Goal: Task Accomplishment & Management: Manage account settings

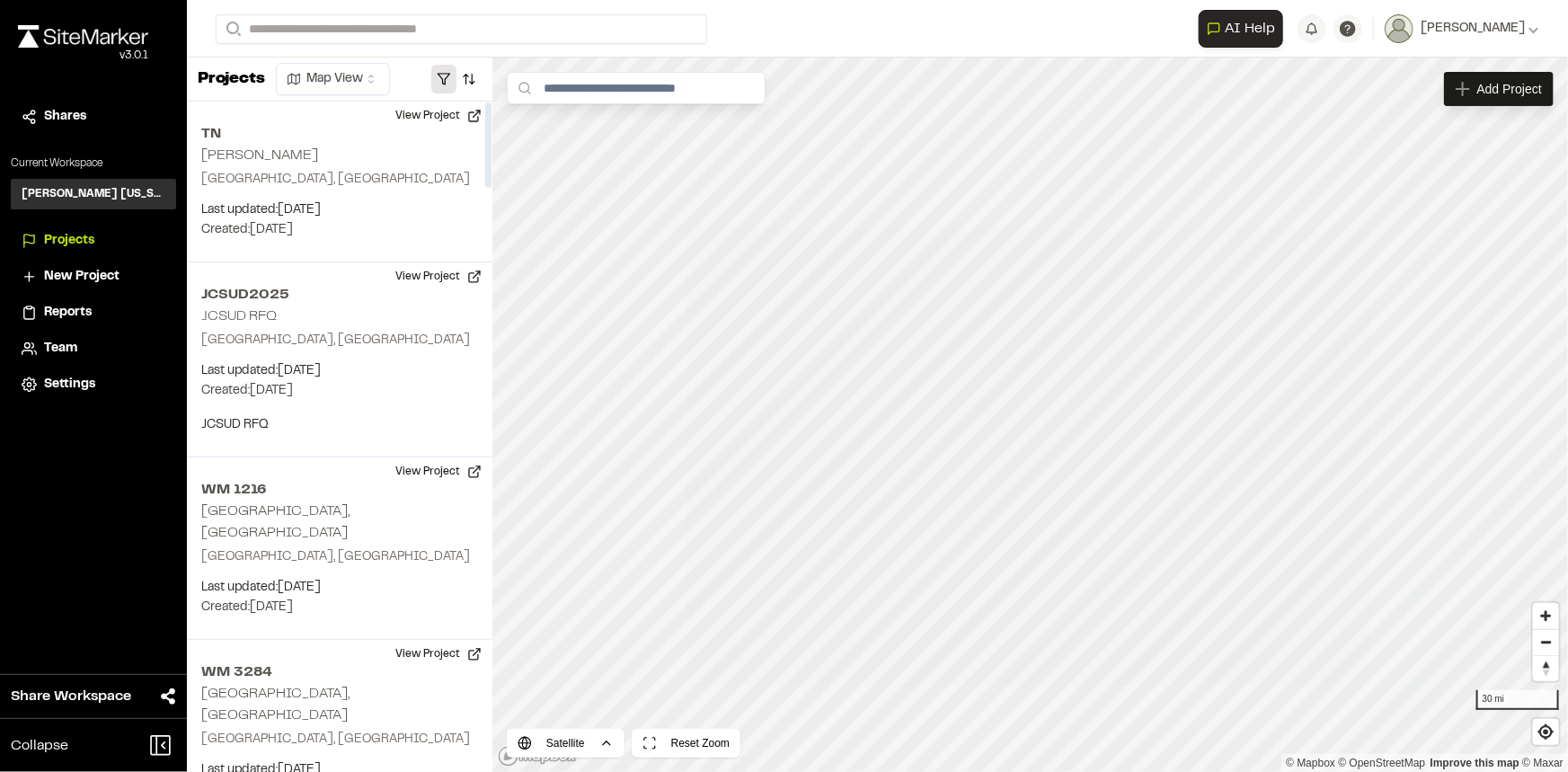
click at [436, 68] on button "button" at bounding box center [444, 79] width 25 height 29
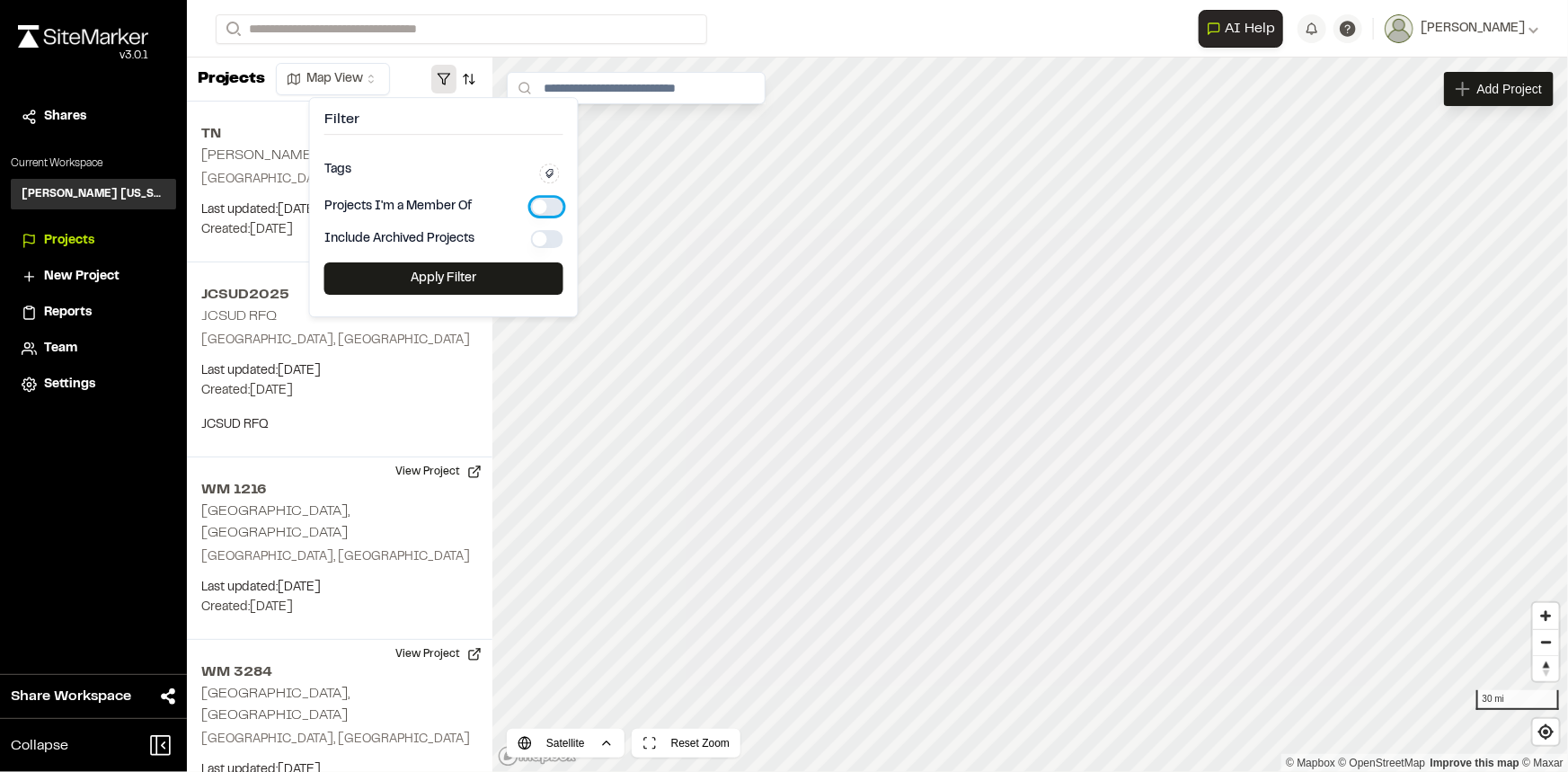
click at [548, 199] on button "button" at bounding box center [547, 206] width 32 height 18
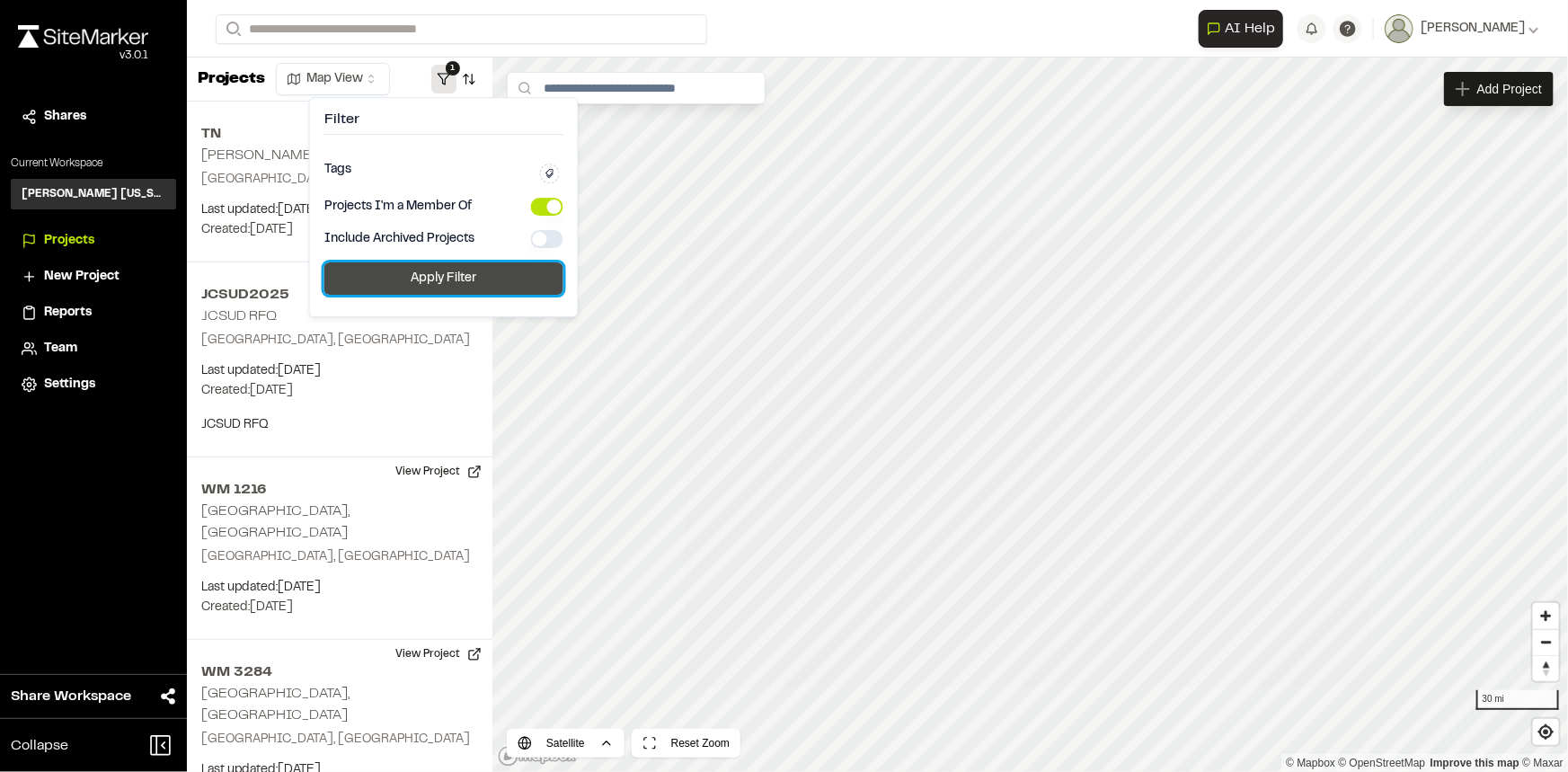
click at [503, 276] on button "Apply Filter" at bounding box center [444, 278] width 239 height 32
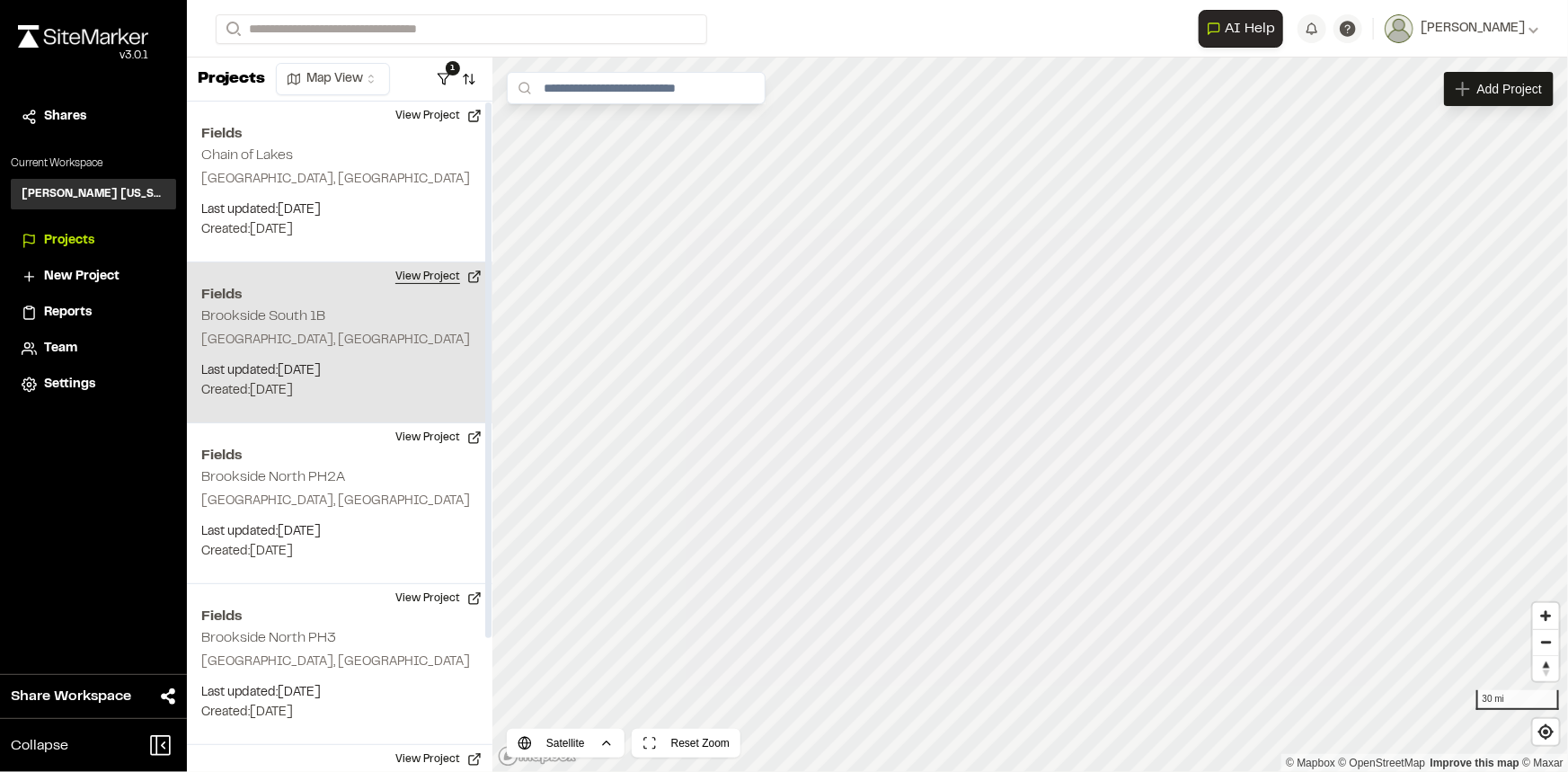
click at [441, 281] on button "View Project" at bounding box center [438, 276] width 108 height 29
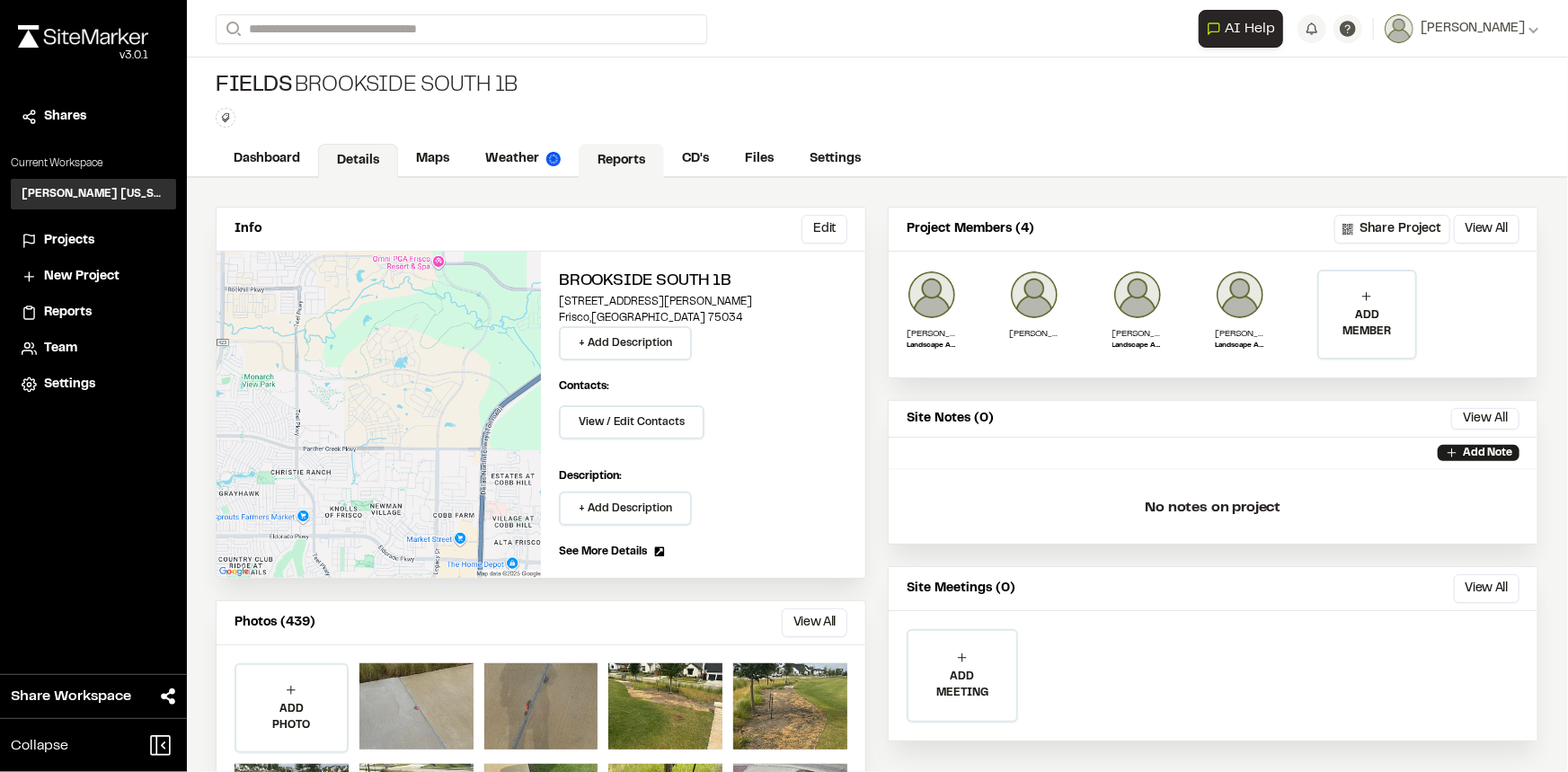
click at [616, 159] on link "Reports" at bounding box center [621, 161] width 85 height 34
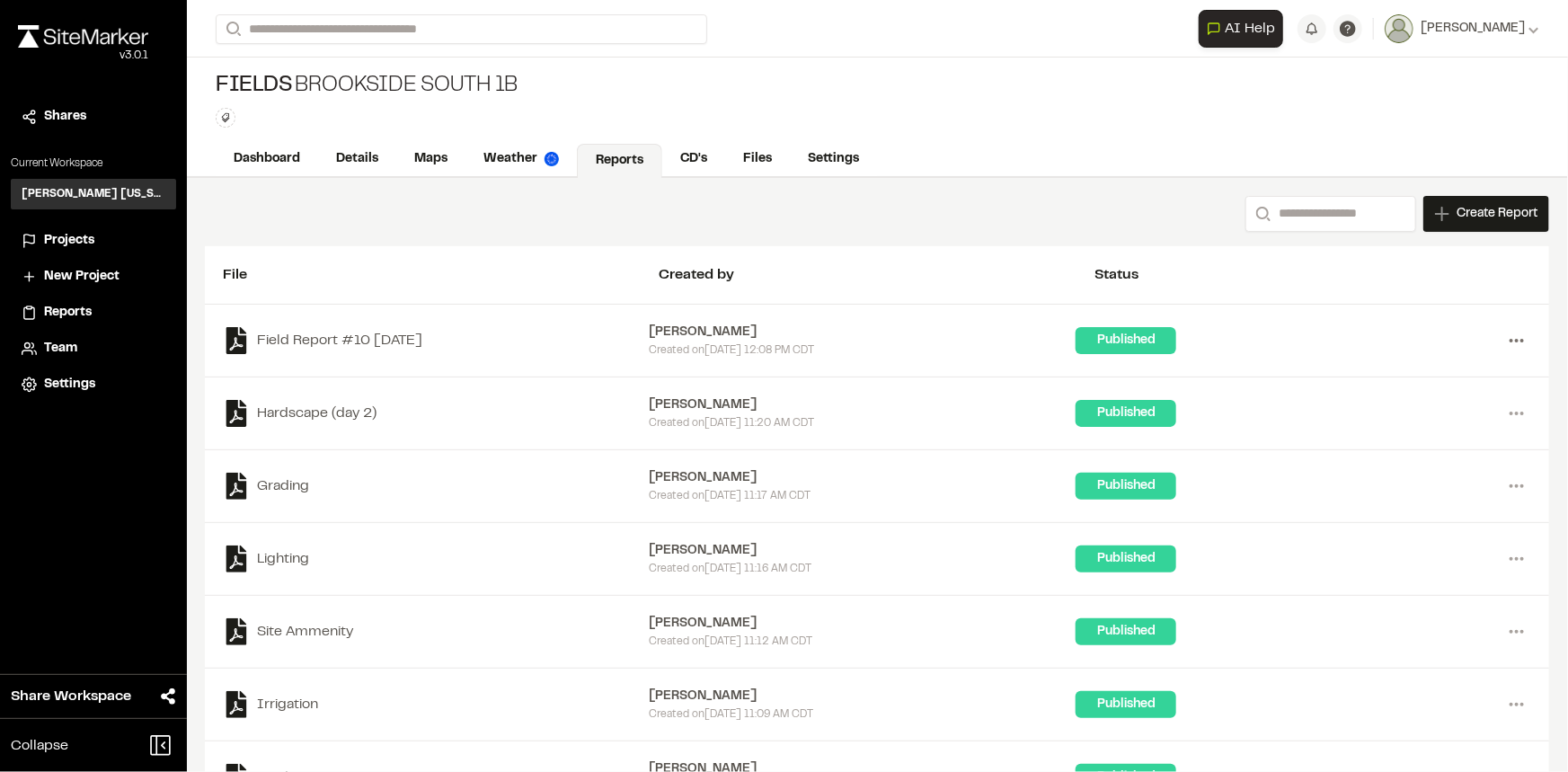
click at [1502, 343] on icon at bounding box center [1516, 340] width 29 height 29
click at [1410, 452] on link "Delete" at bounding box center [1452, 459] width 156 height 27
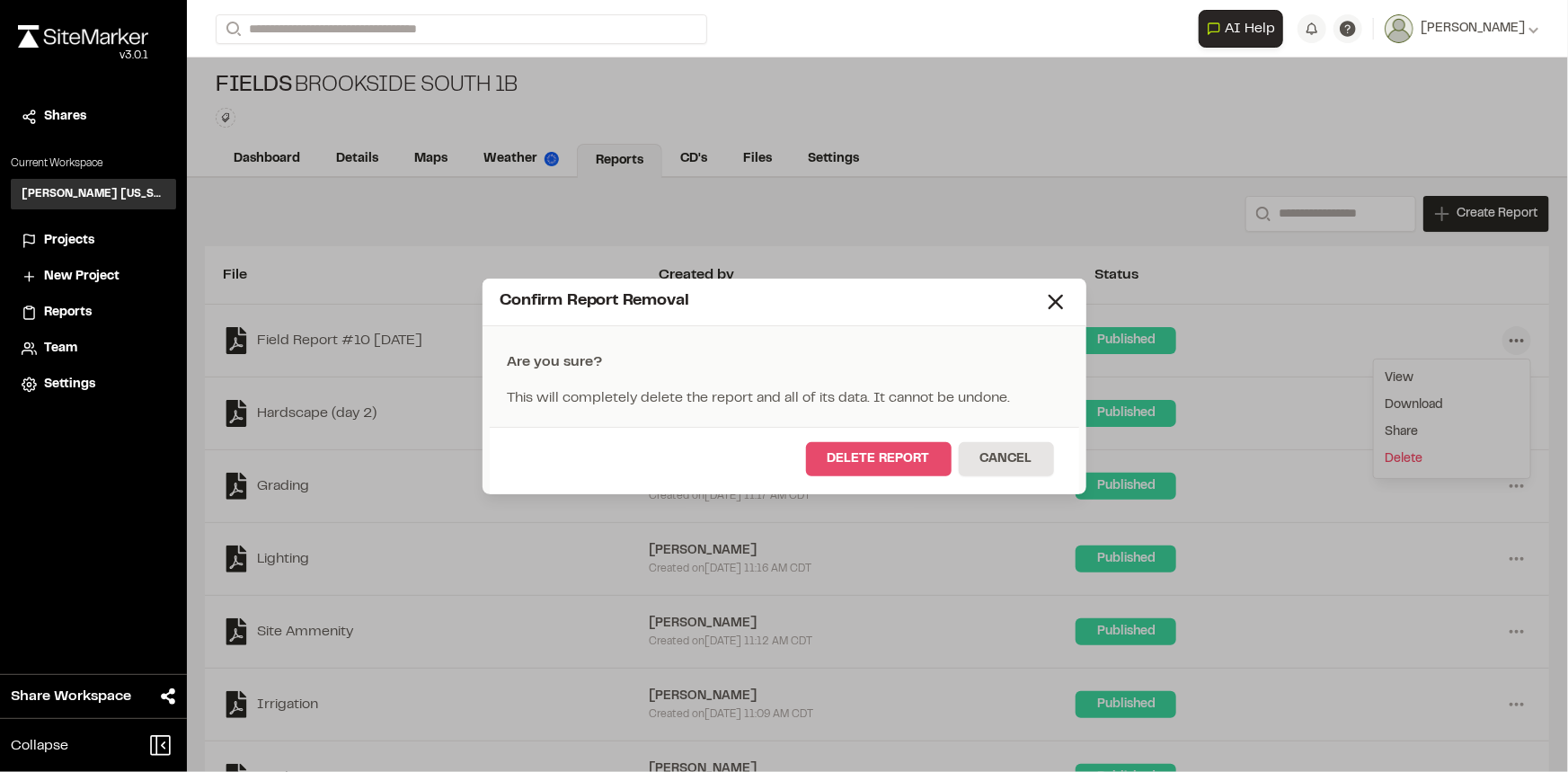
click at [892, 460] on button "Delete Report" at bounding box center [879, 459] width 146 height 34
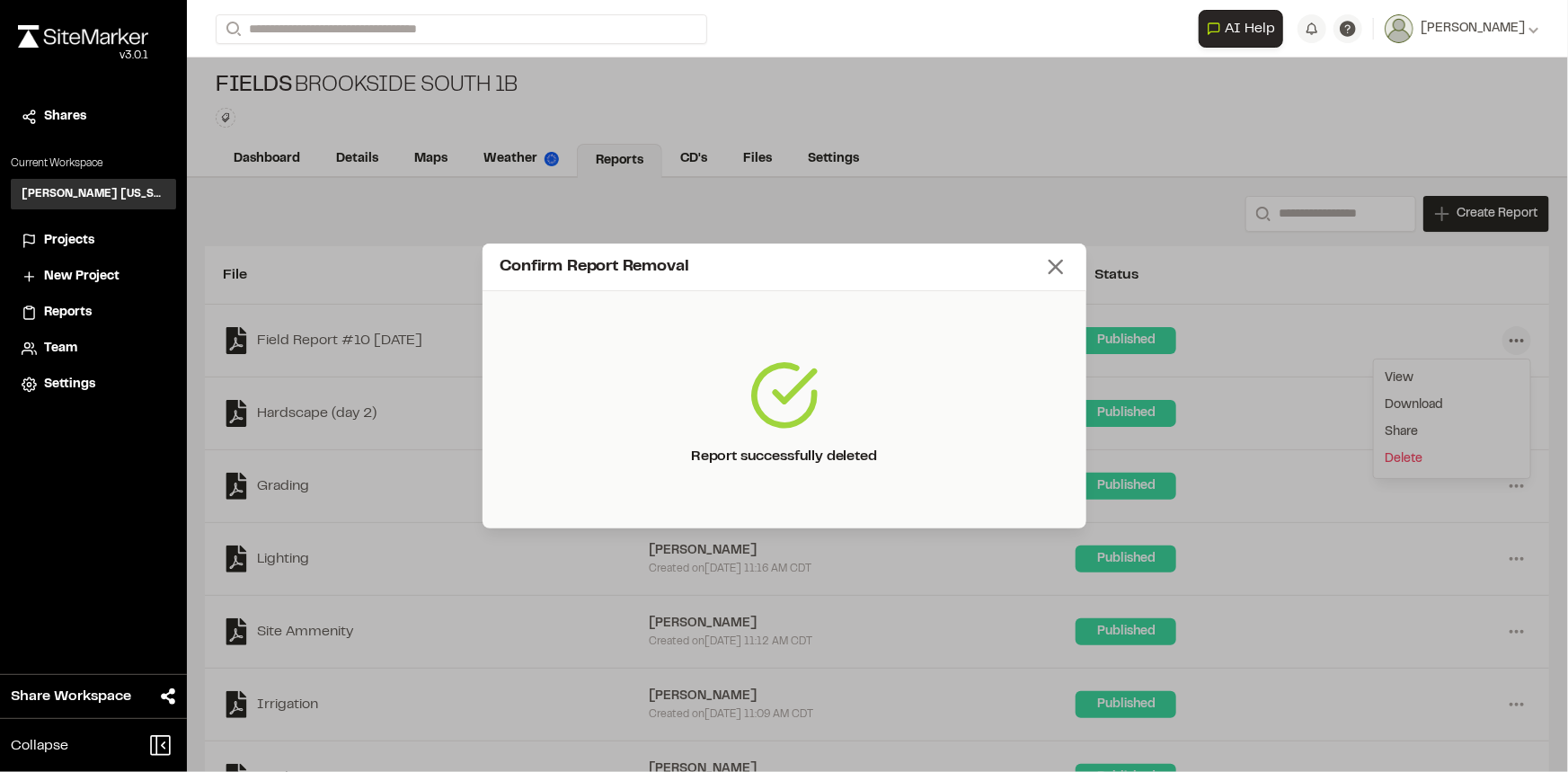
click at [1060, 270] on icon at bounding box center [1055, 266] width 25 height 25
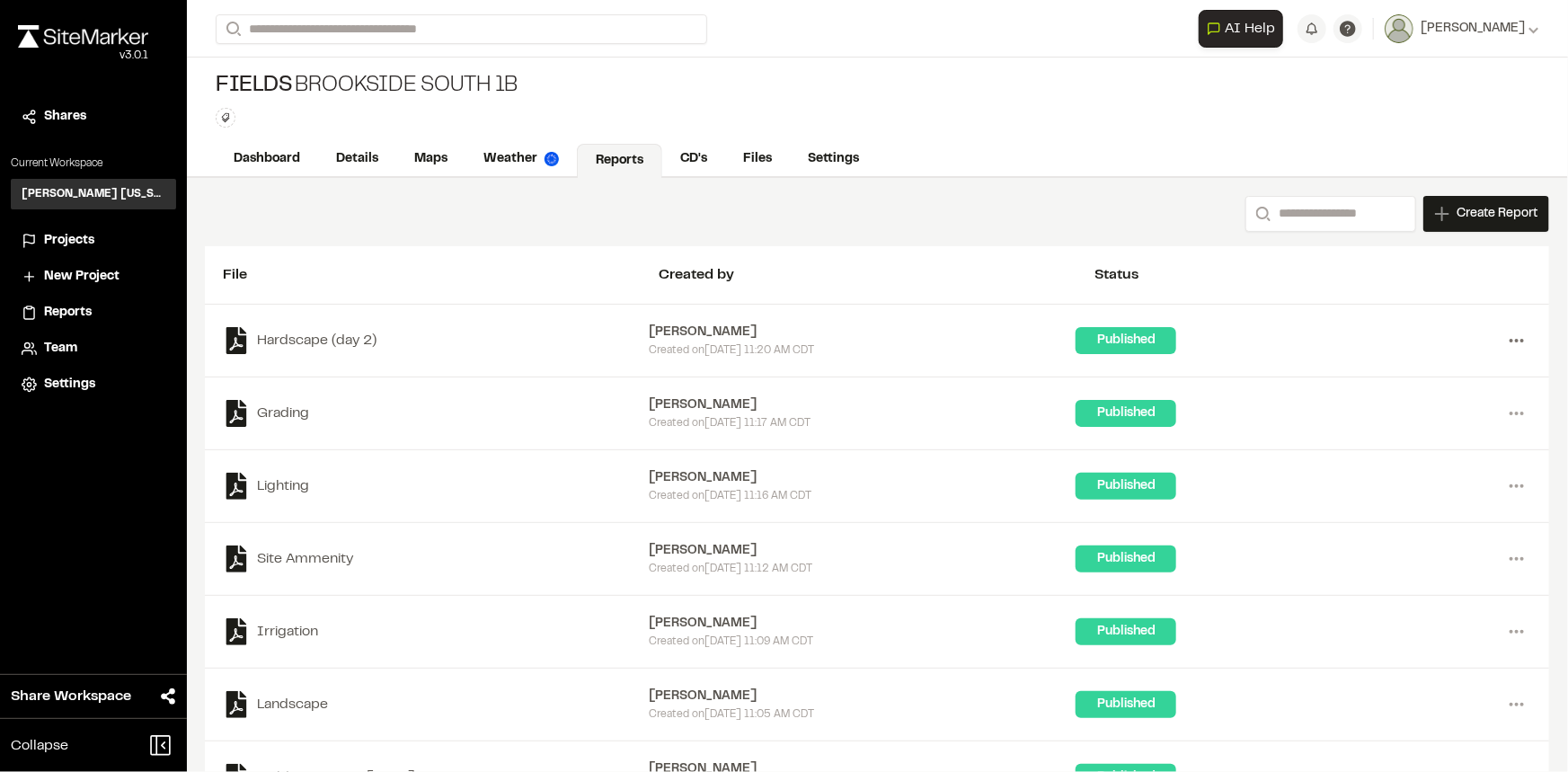
click at [1507, 337] on icon at bounding box center [1516, 340] width 29 height 29
click at [1393, 452] on link "Delete" at bounding box center [1452, 459] width 156 height 27
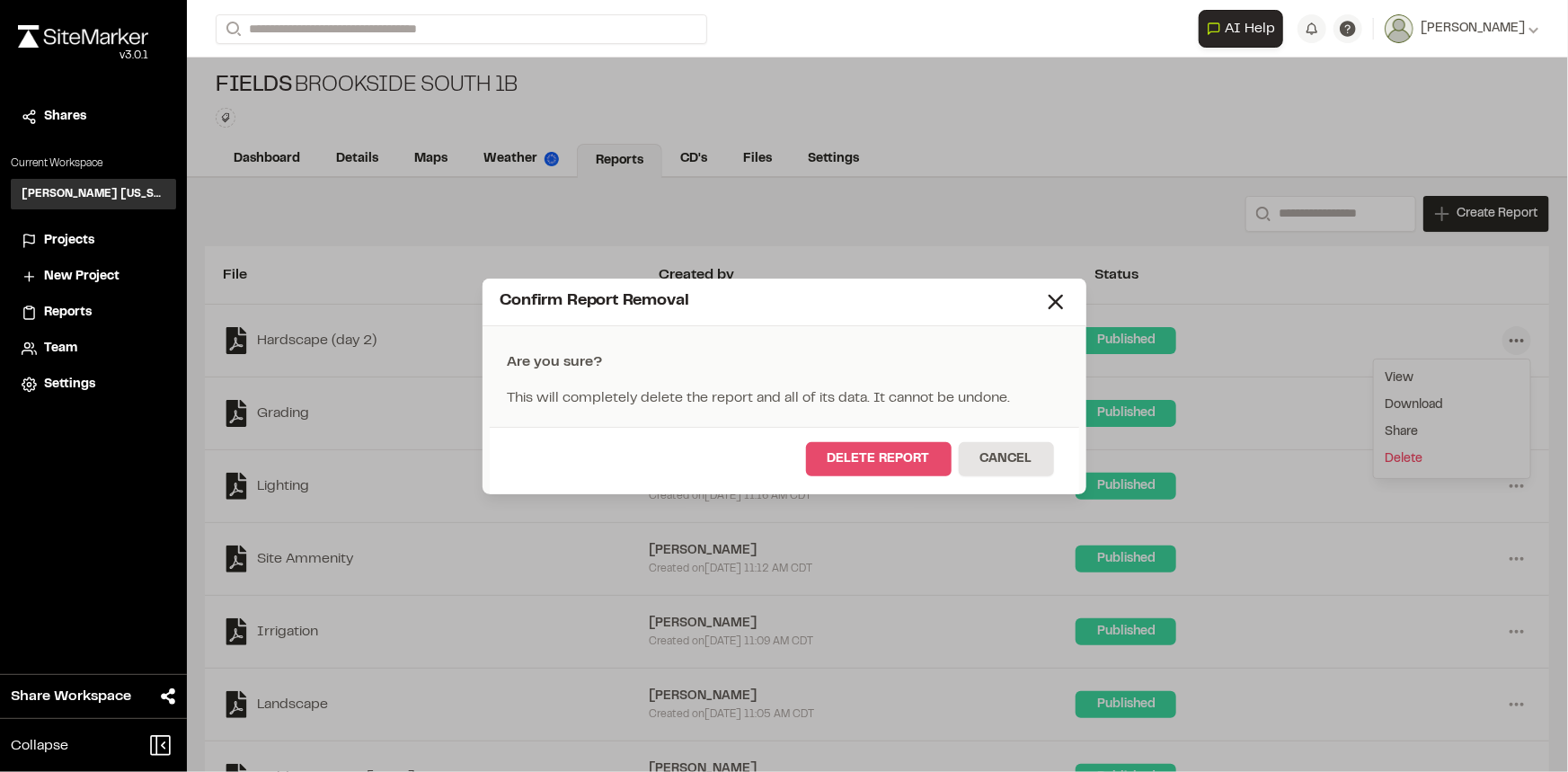
click at [921, 452] on button "Delete Report" at bounding box center [879, 459] width 146 height 34
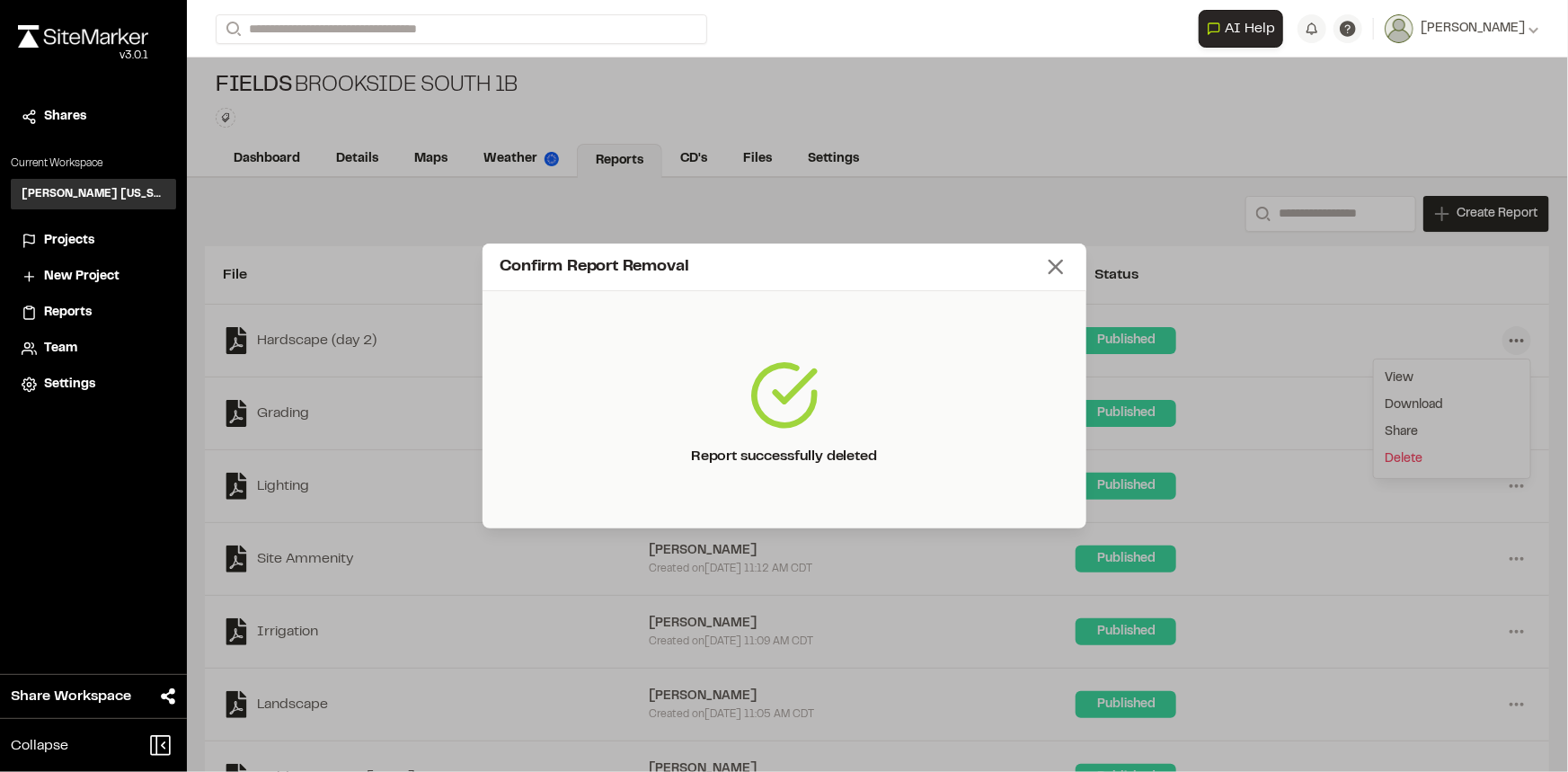
click at [1052, 262] on icon at bounding box center [1055, 266] width 25 height 25
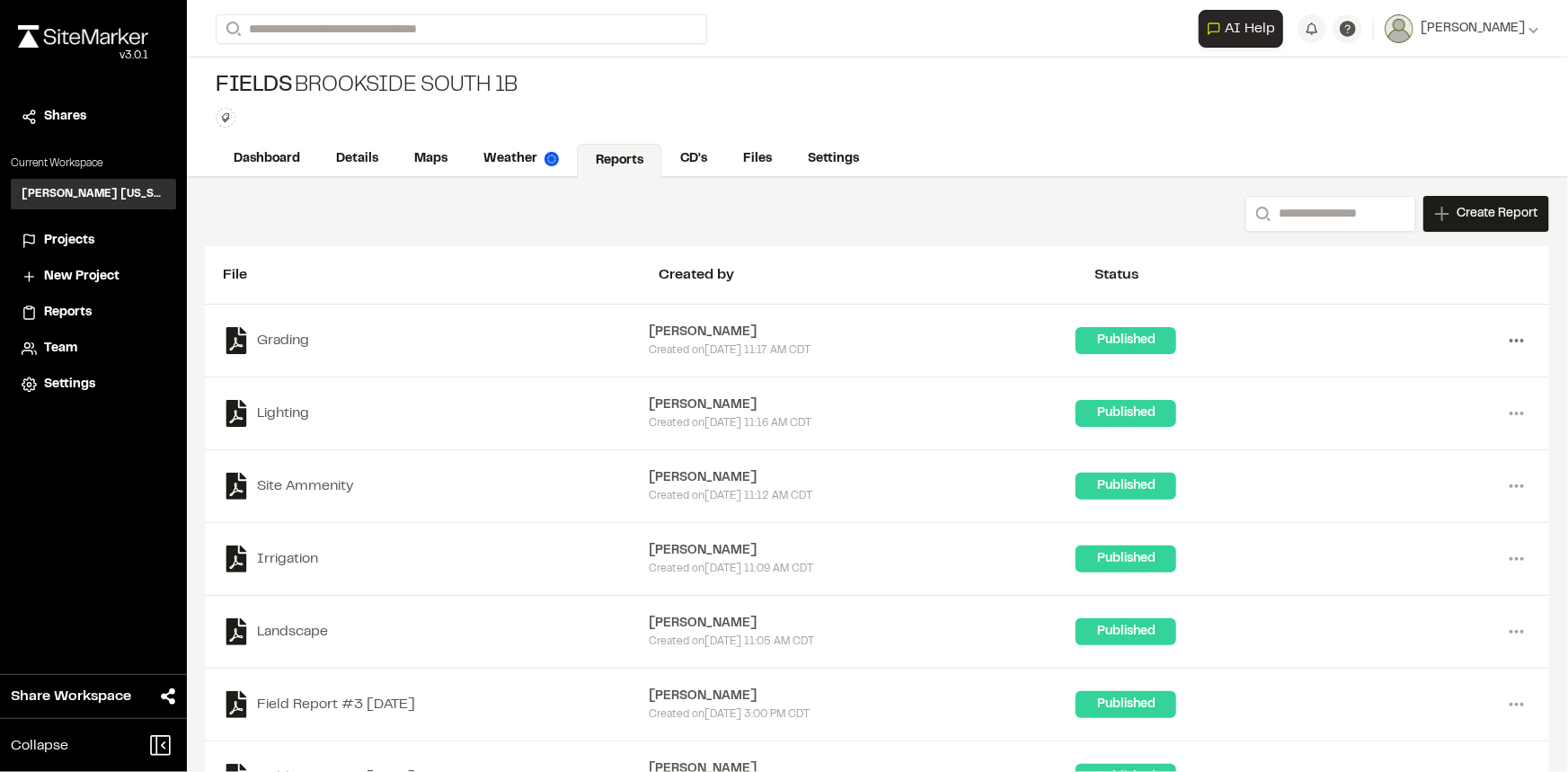
click at [1507, 331] on icon at bounding box center [1516, 340] width 29 height 29
click at [1389, 458] on link "Delete" at bounding box center [1452, 459] width 156 height 27
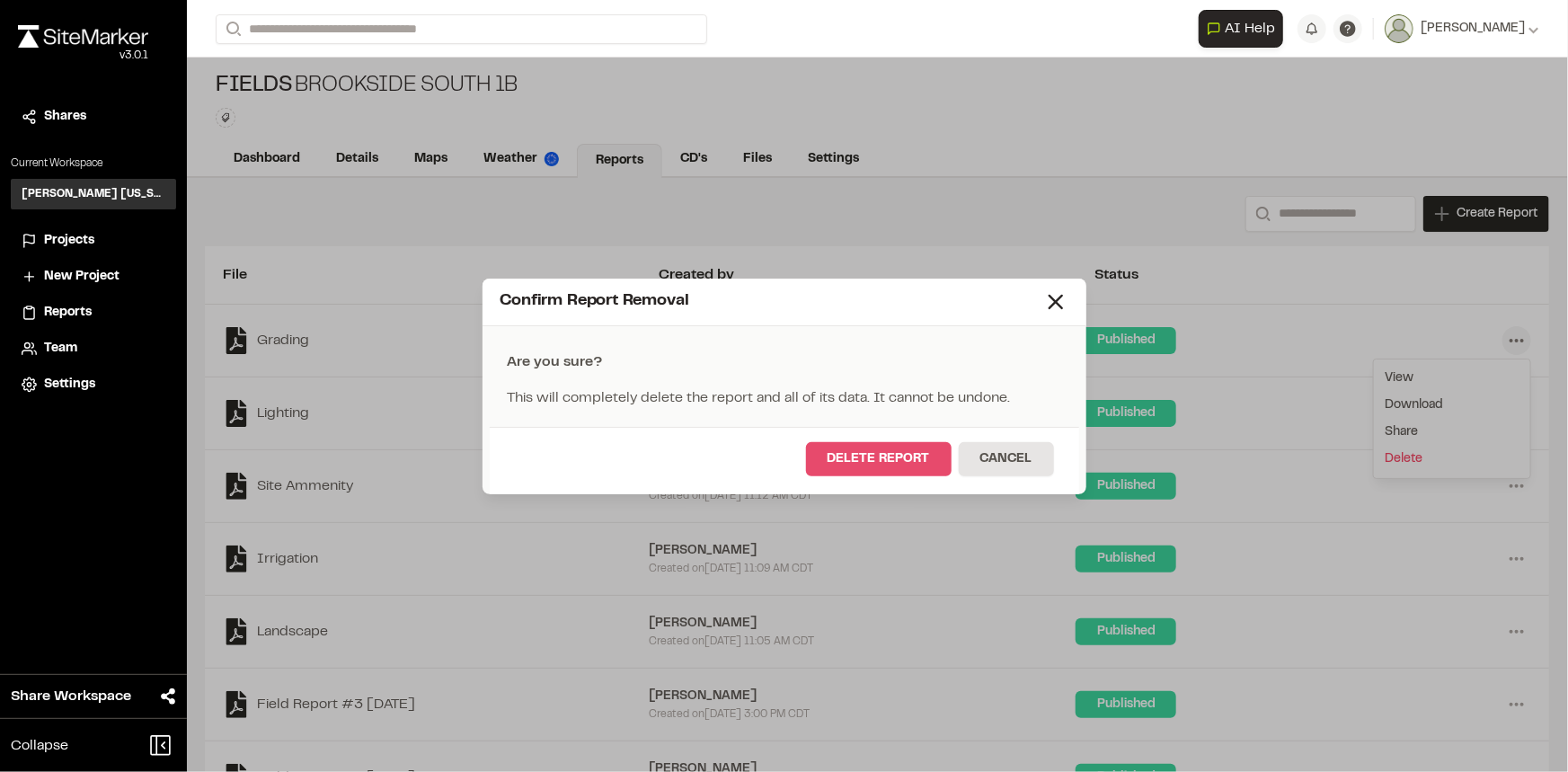
click at [875, 459] on button "Delete Report" at bounding box center [879, 459] width 146 height 34
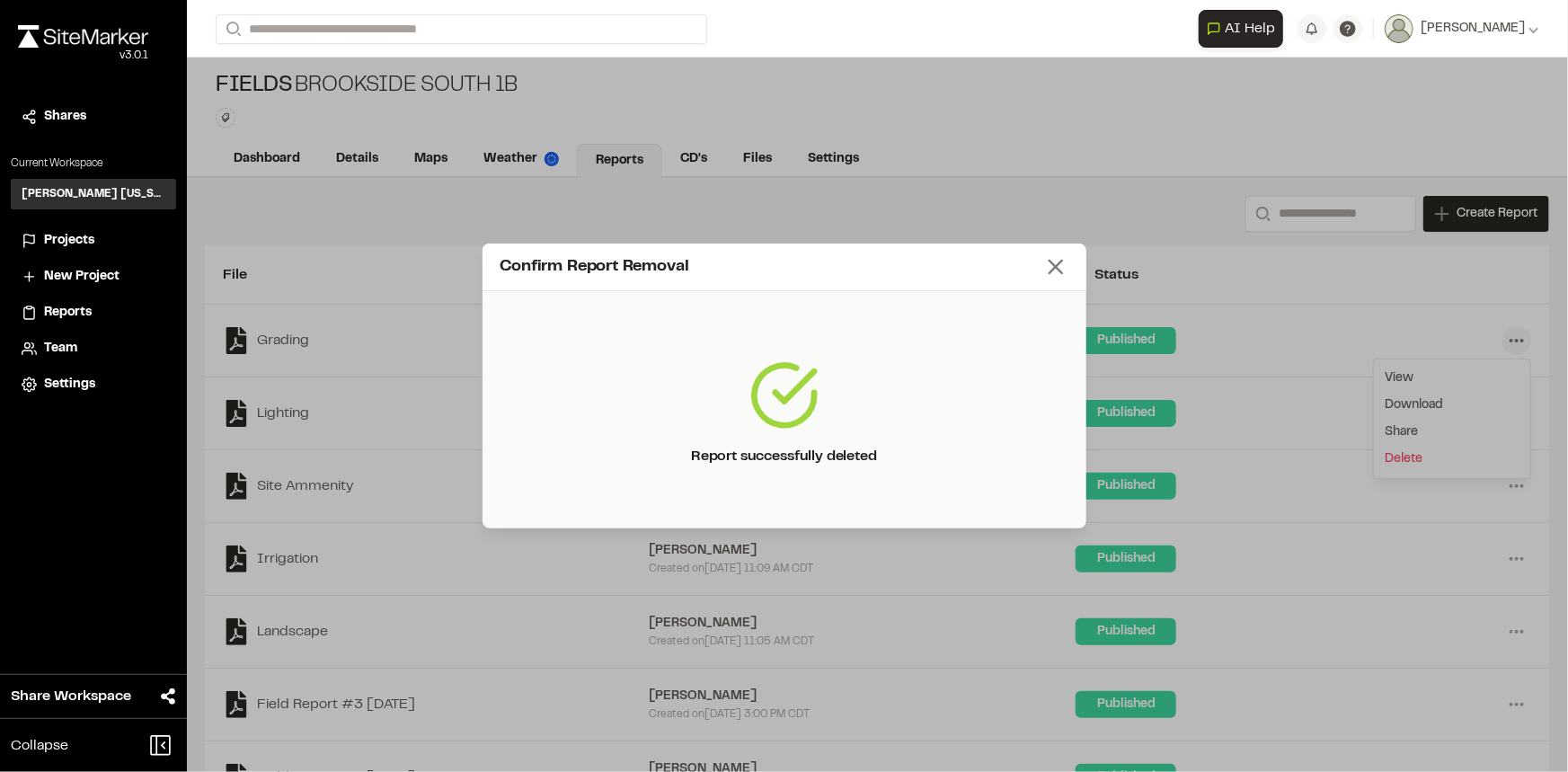
click at [1044, 261] on icon at bounding box center [1055, 266] width 25 height 25
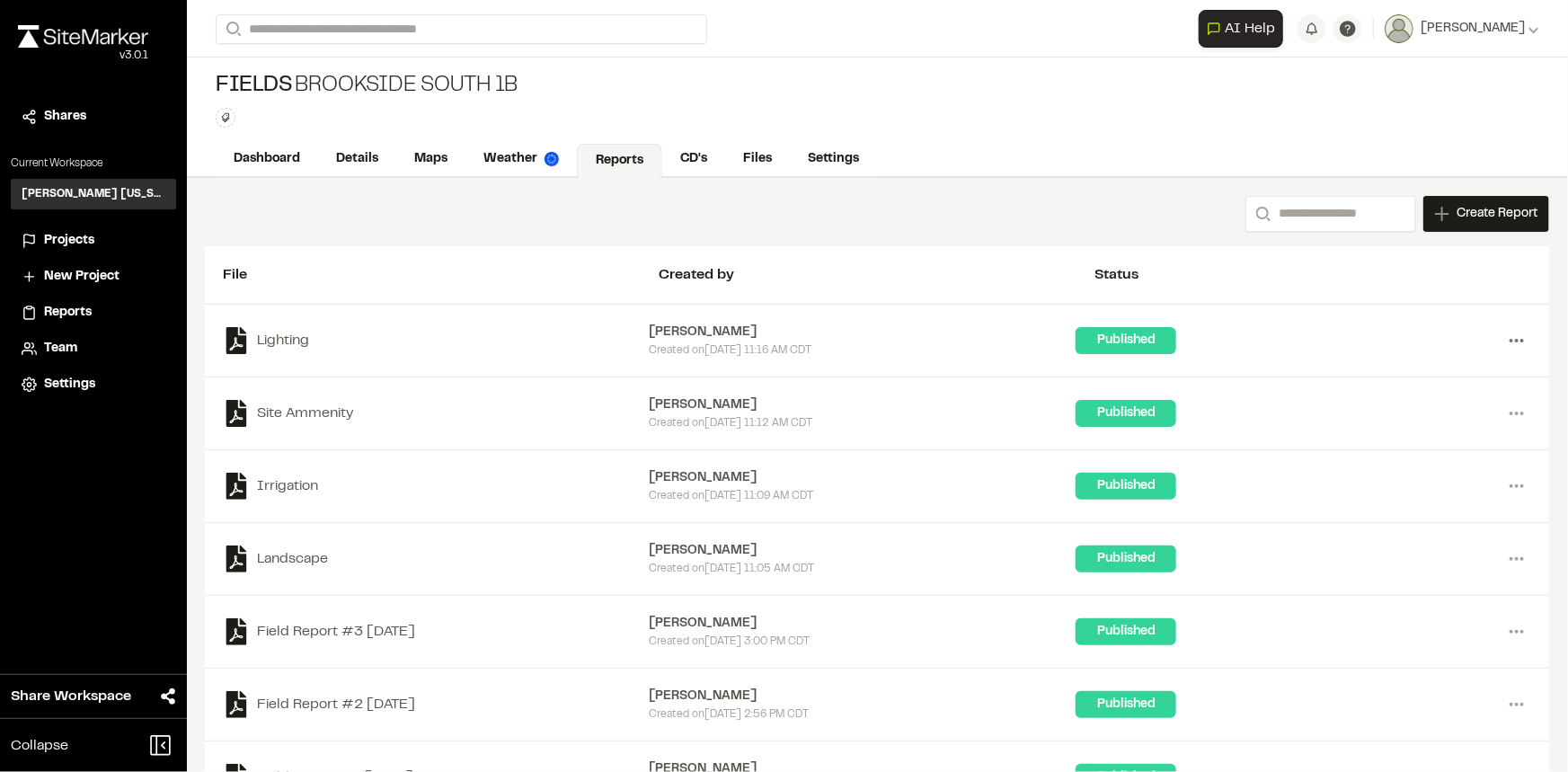
click at [1502, 337] on icon at bounding box center [1516, 340] width 29 height 29
click at [1395, 457] on link "Delete" at bounding box center [1452, 459] width 156 height 27
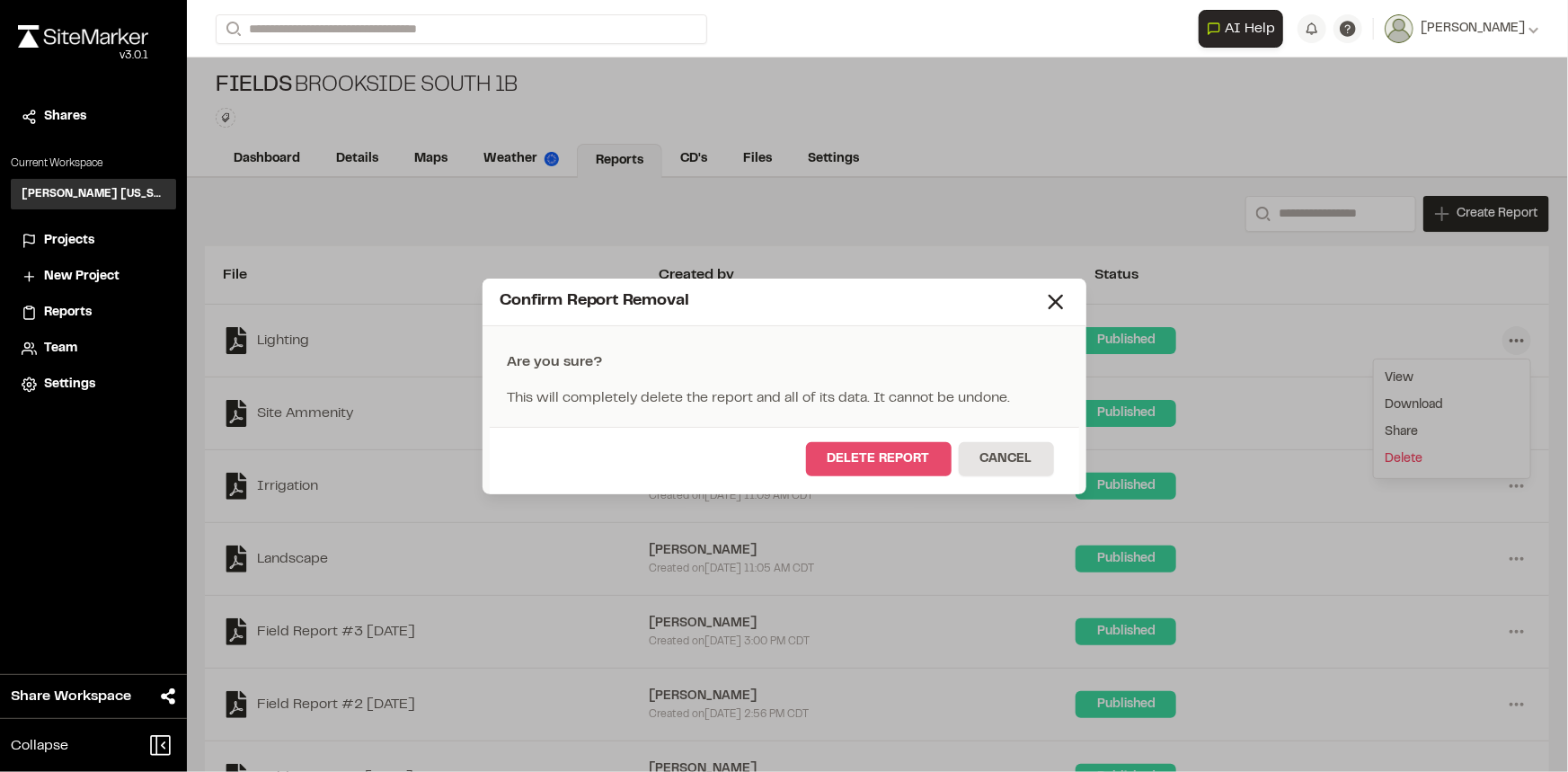
click at [896, 447] on button "Delete Report" at bounding box center [879, 459] width 146 height 34
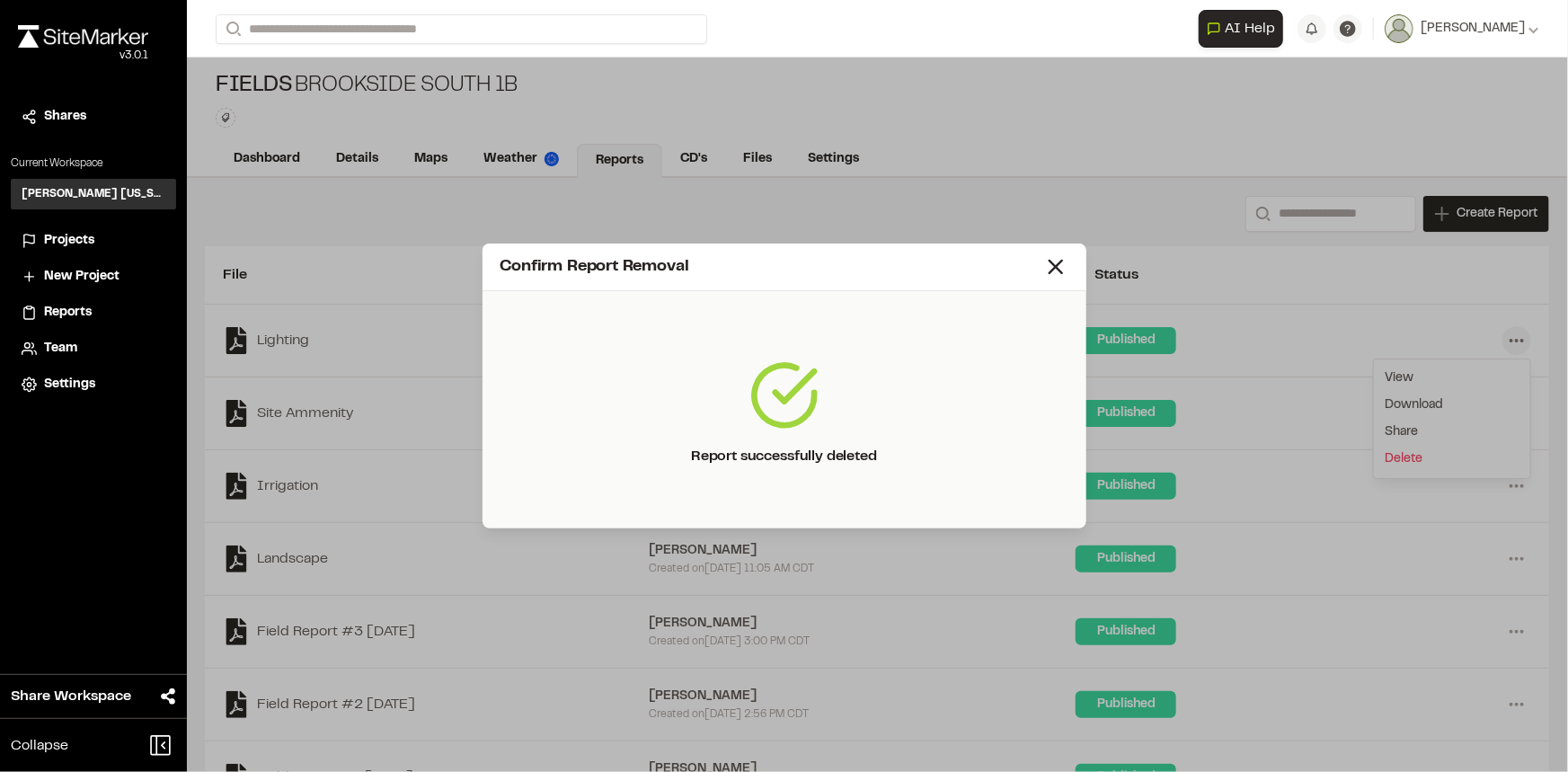
click at [1049, 279] on div "Confirm Report Removal" at bounding box center [784, 267] width 603 height 48
click at [1051, 268] on icon at bounding box center [1055, 266] width 25 height 25
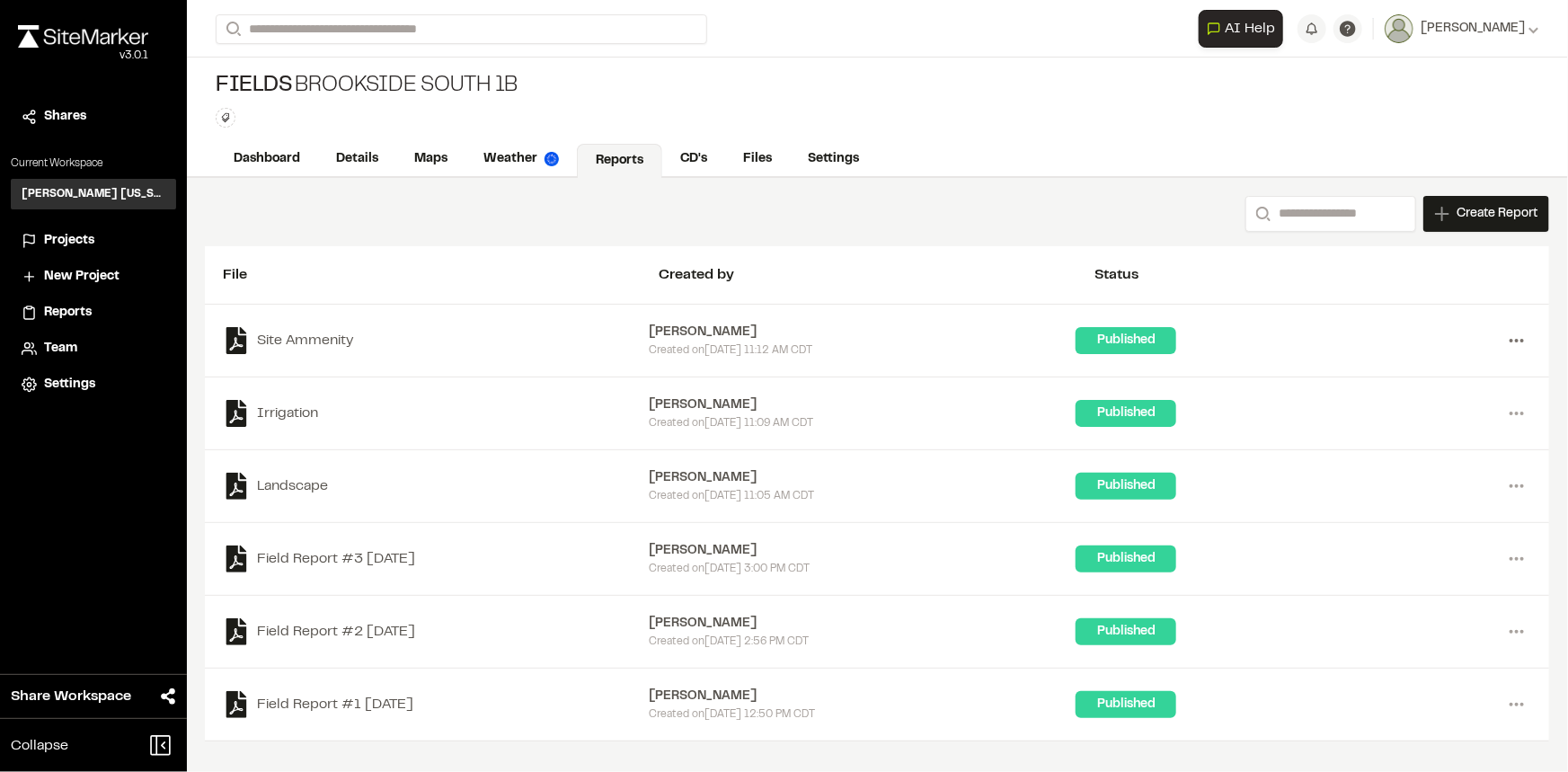
click at [1525, 347] on icon at bounding box center [1516, 340] width 29 height 29
click at [1421, 449] on link "Delete" at bounding box center [1452, 459] width 156 height 27
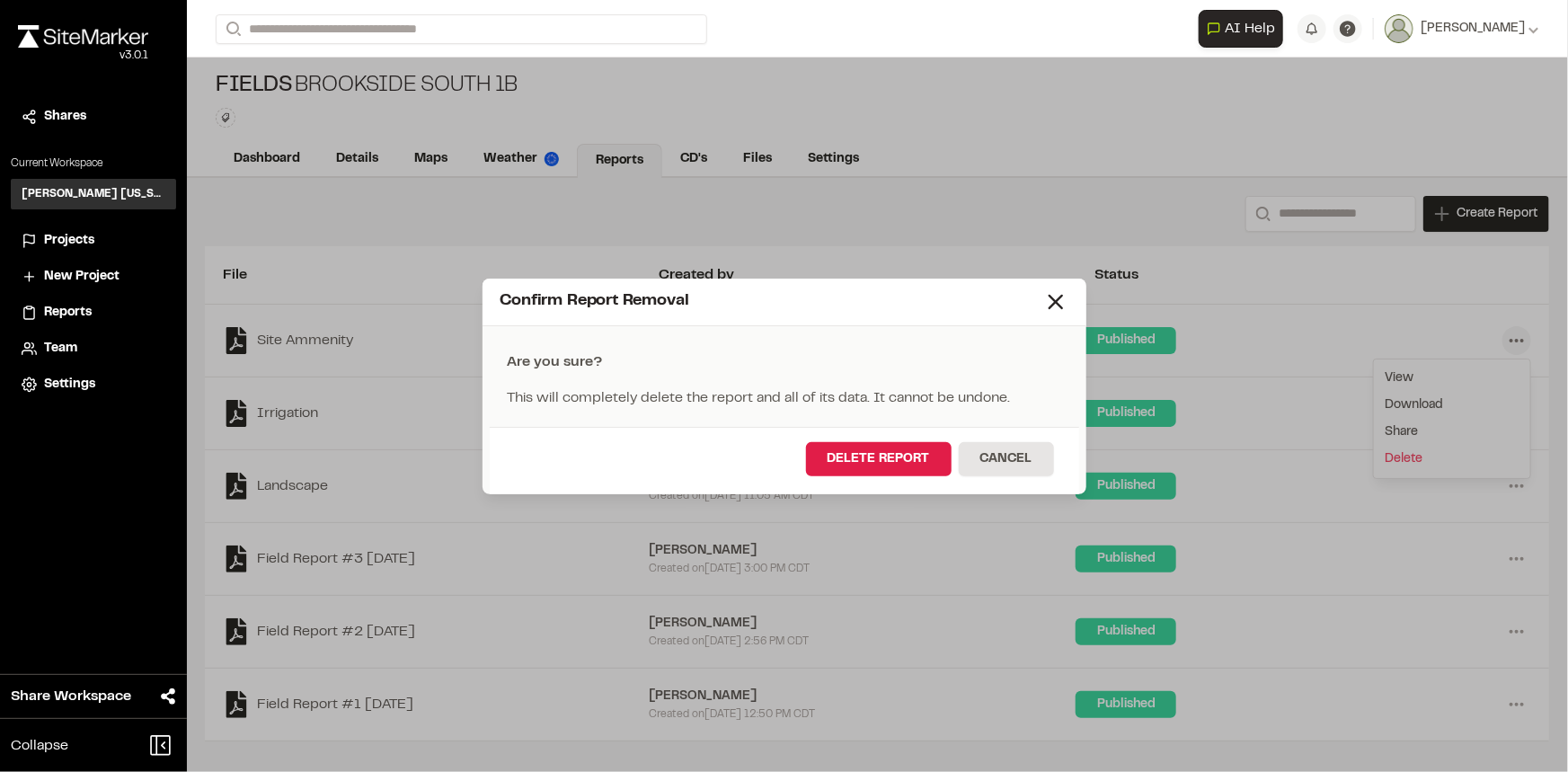
click at [807, 465] on div "Delete Report Cancel" at bounding box center [784, 460] width 590 height 67
click at [866, 450] on button "Delete Report" at bounding box center [879, 459] width 146 height 34
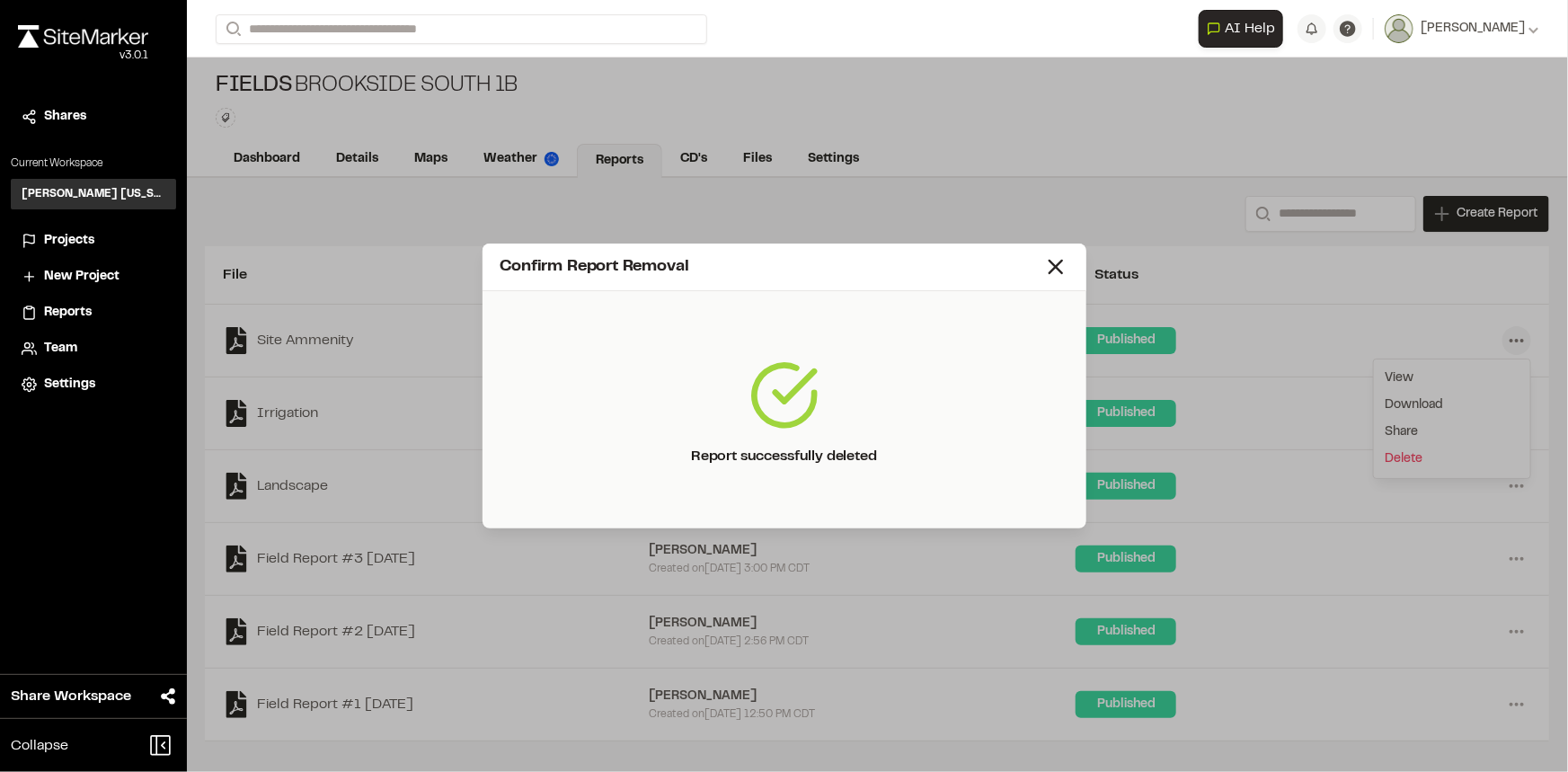
click at [1051, 276] on icon at bounding box center [1055, 266] width 25 height 25
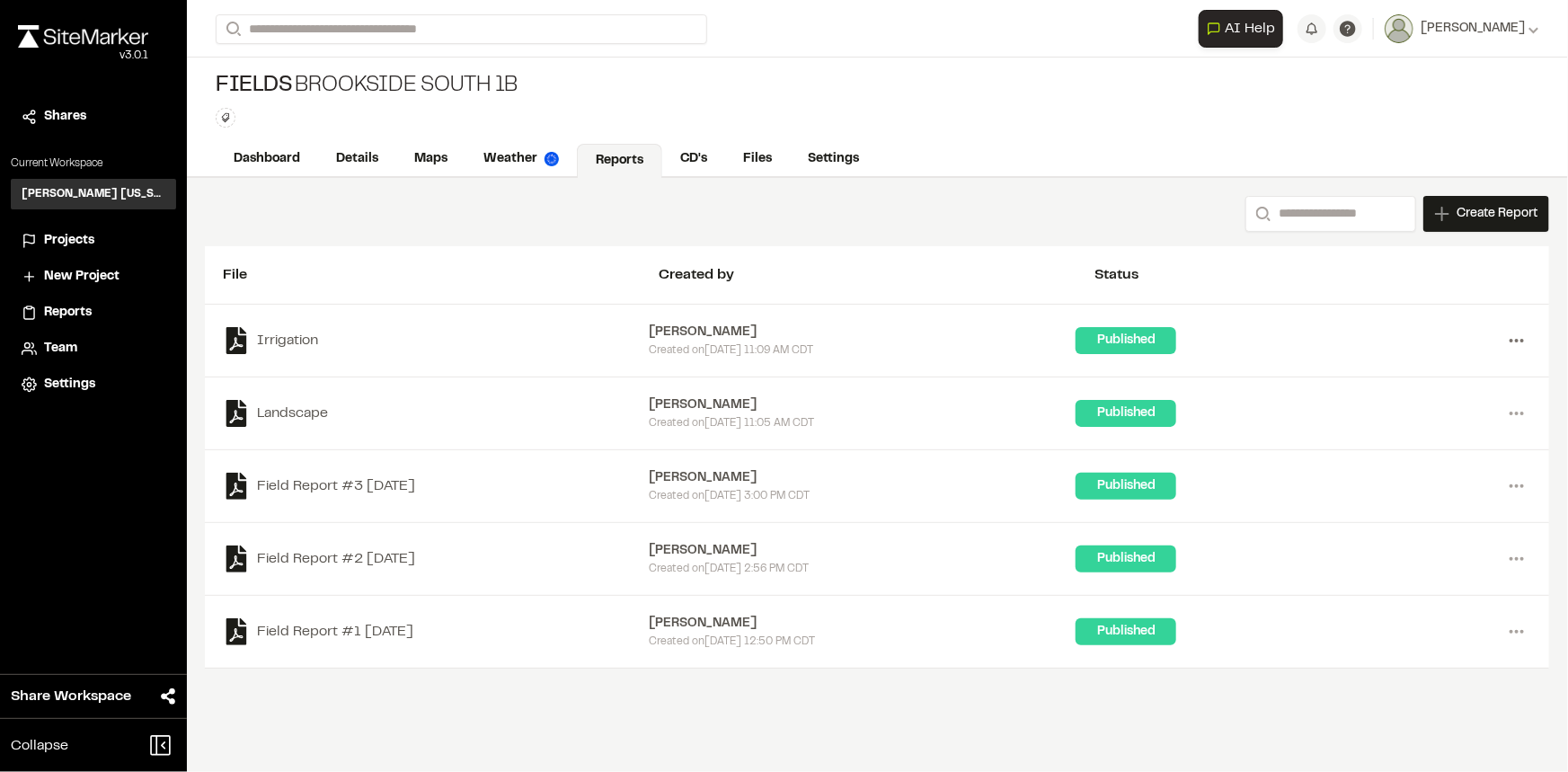
click at [1519, 337] on icon at bounding box center [1516, 340] width 29 height 29
click at [1399, 457] on link "Delete" at bounding box center [1452, 459] width 156 height 27
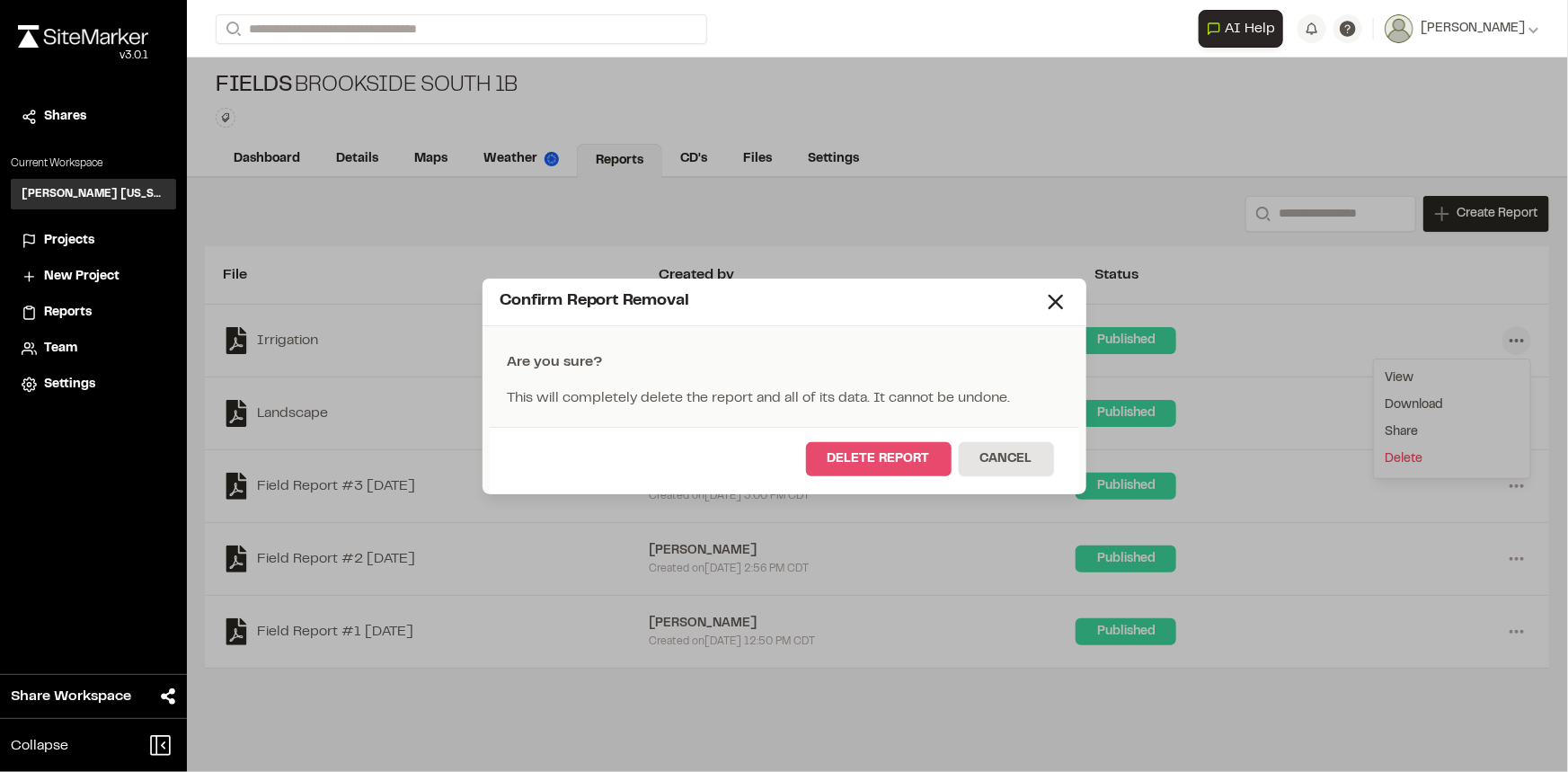
click at [893, 470] on button "Delete Report" at bounding box center [879, 459] width 146 height 34
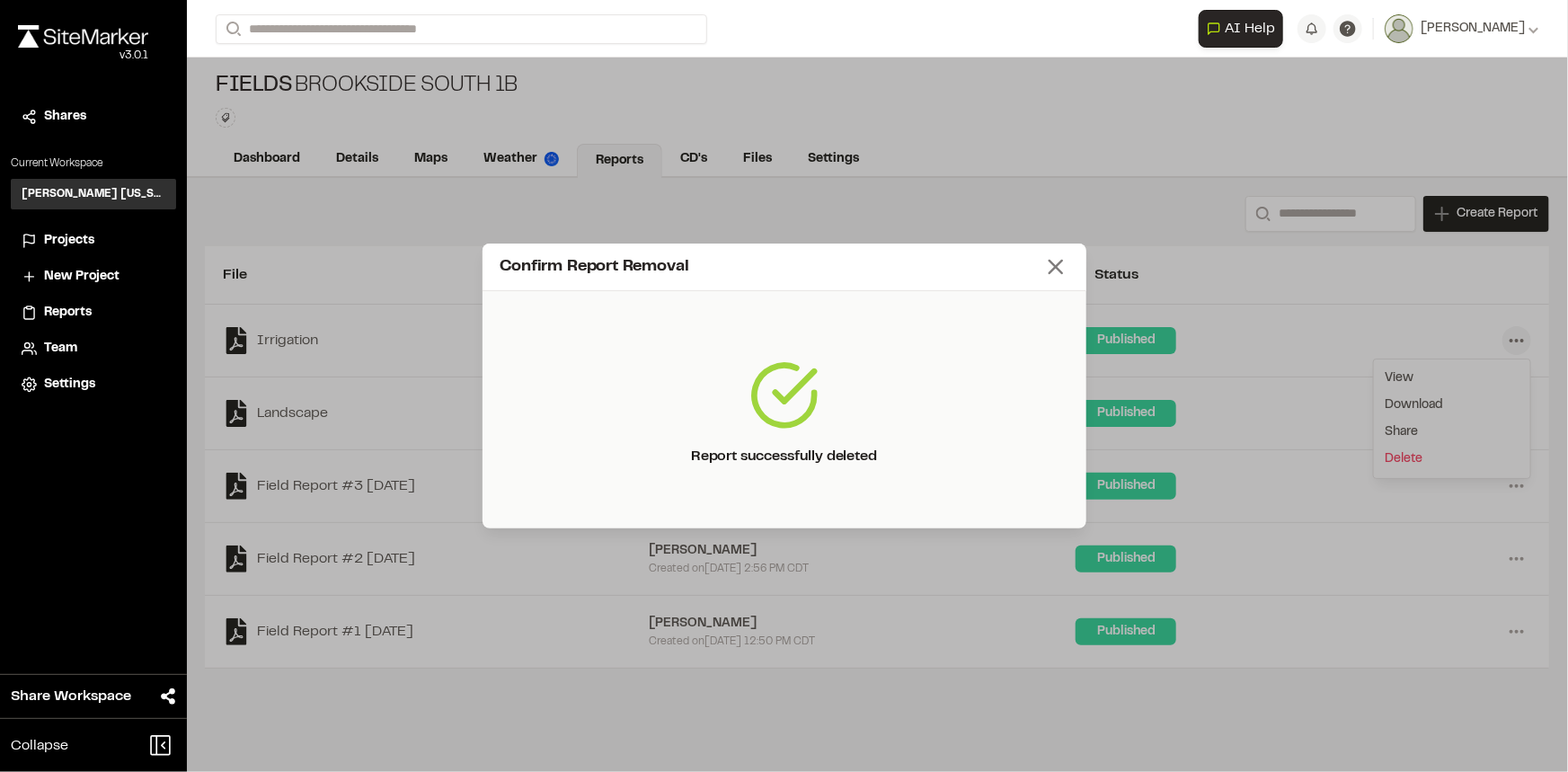
click at [1064, 269] on icon at bounding box center [1055, 266] width 25 height 25
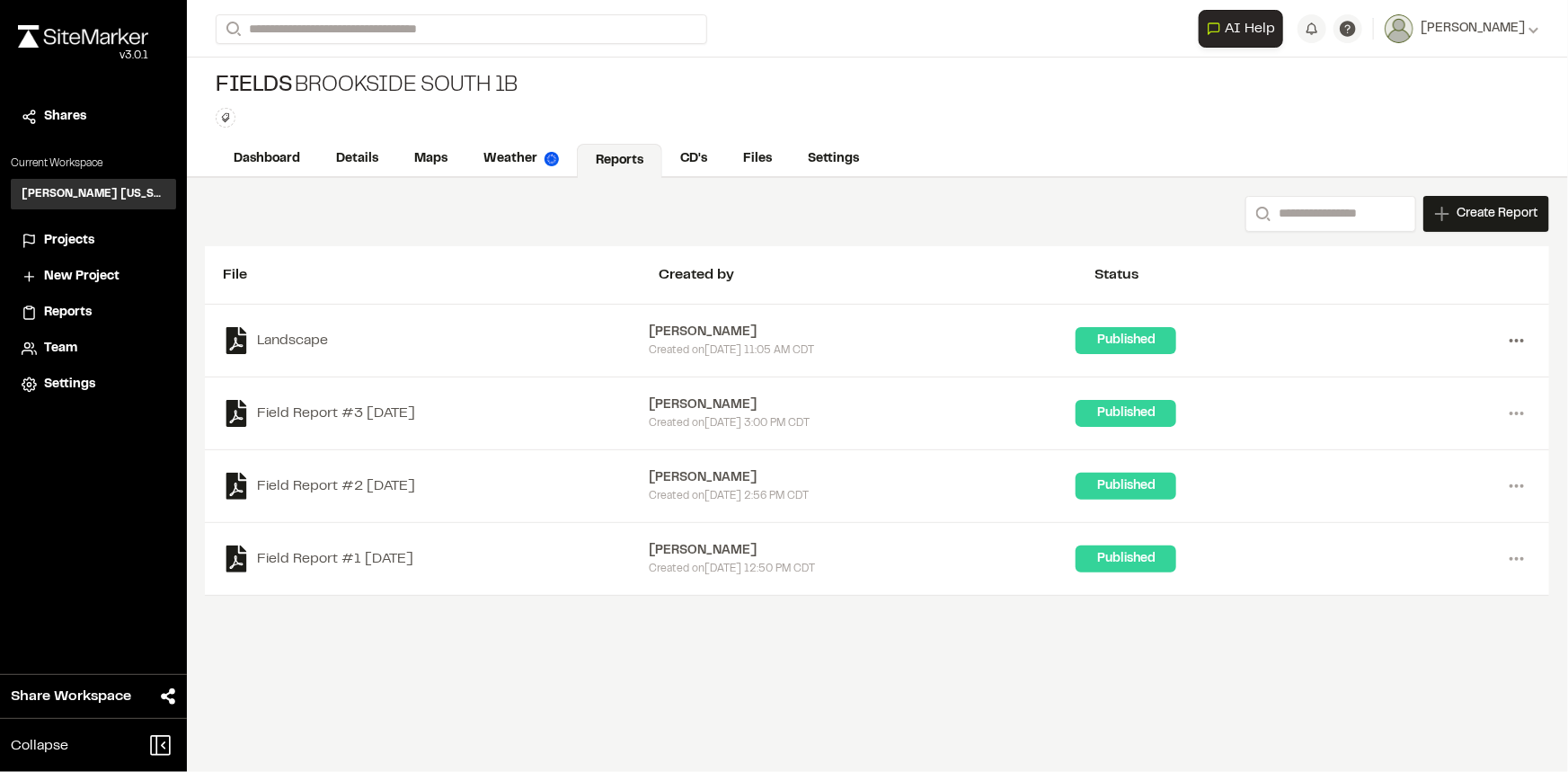
click at [1509, 340] on icon at bounding box center [1516, 340] width 29 height 29
click at [1410, 451] on link "Delete" at bounding box center [1452, 459] width 156 height 27
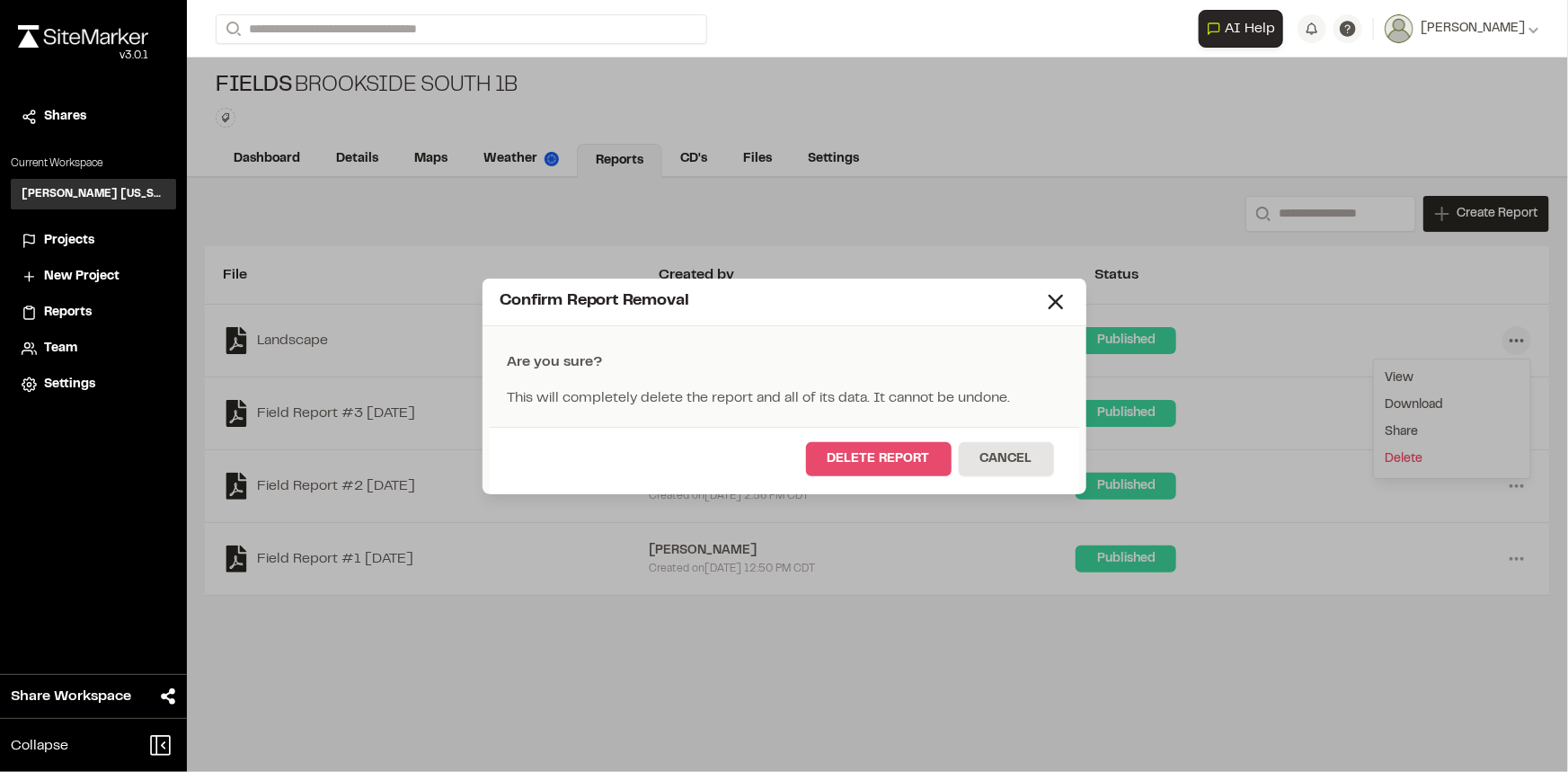
click at [930, 453] on button "Delete Report" at bounding box center [879, 459] width 146 height 34
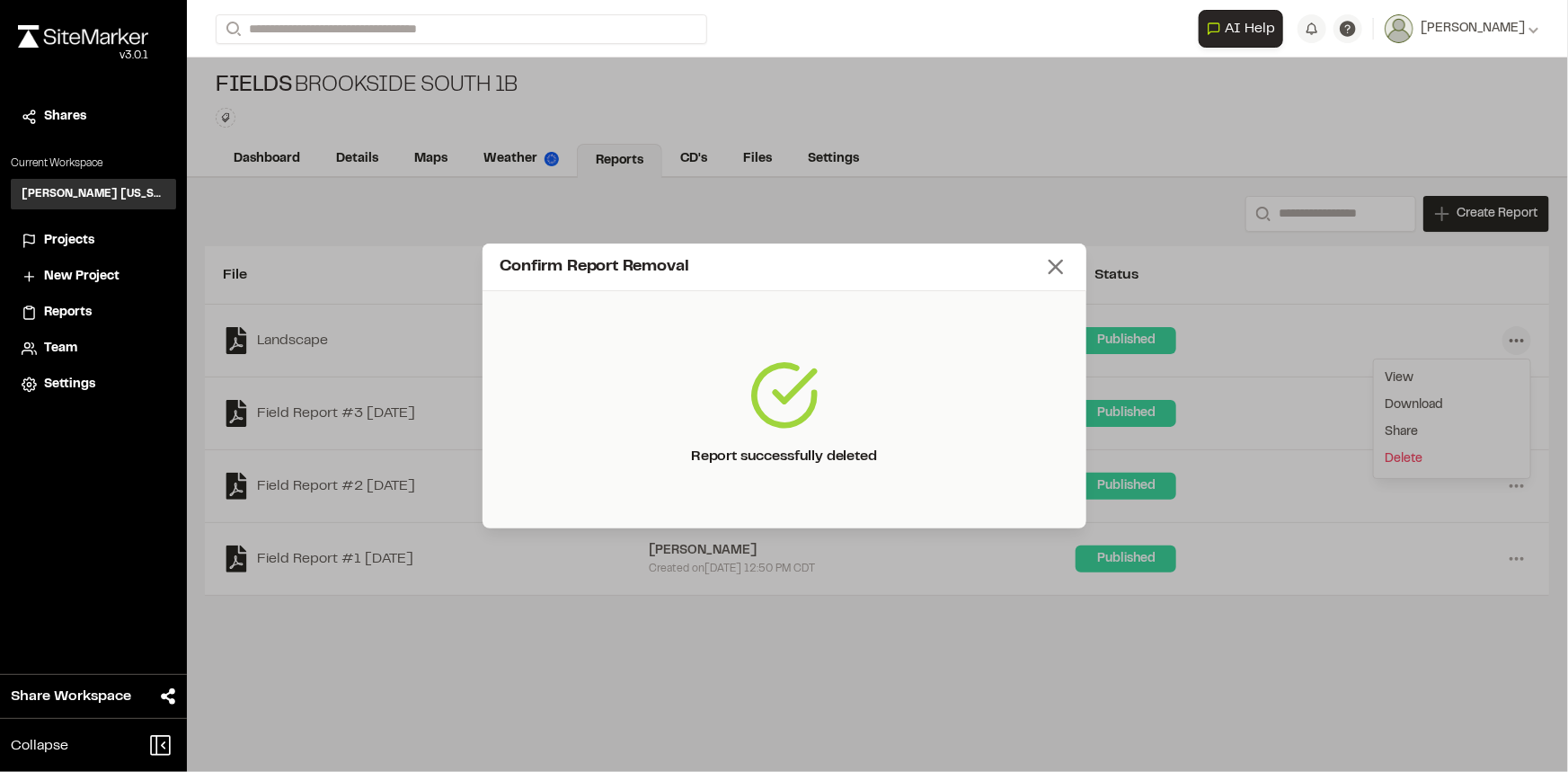
click at [1051, 255] on icon at bounding box center [1055, 266] width 25 height 25
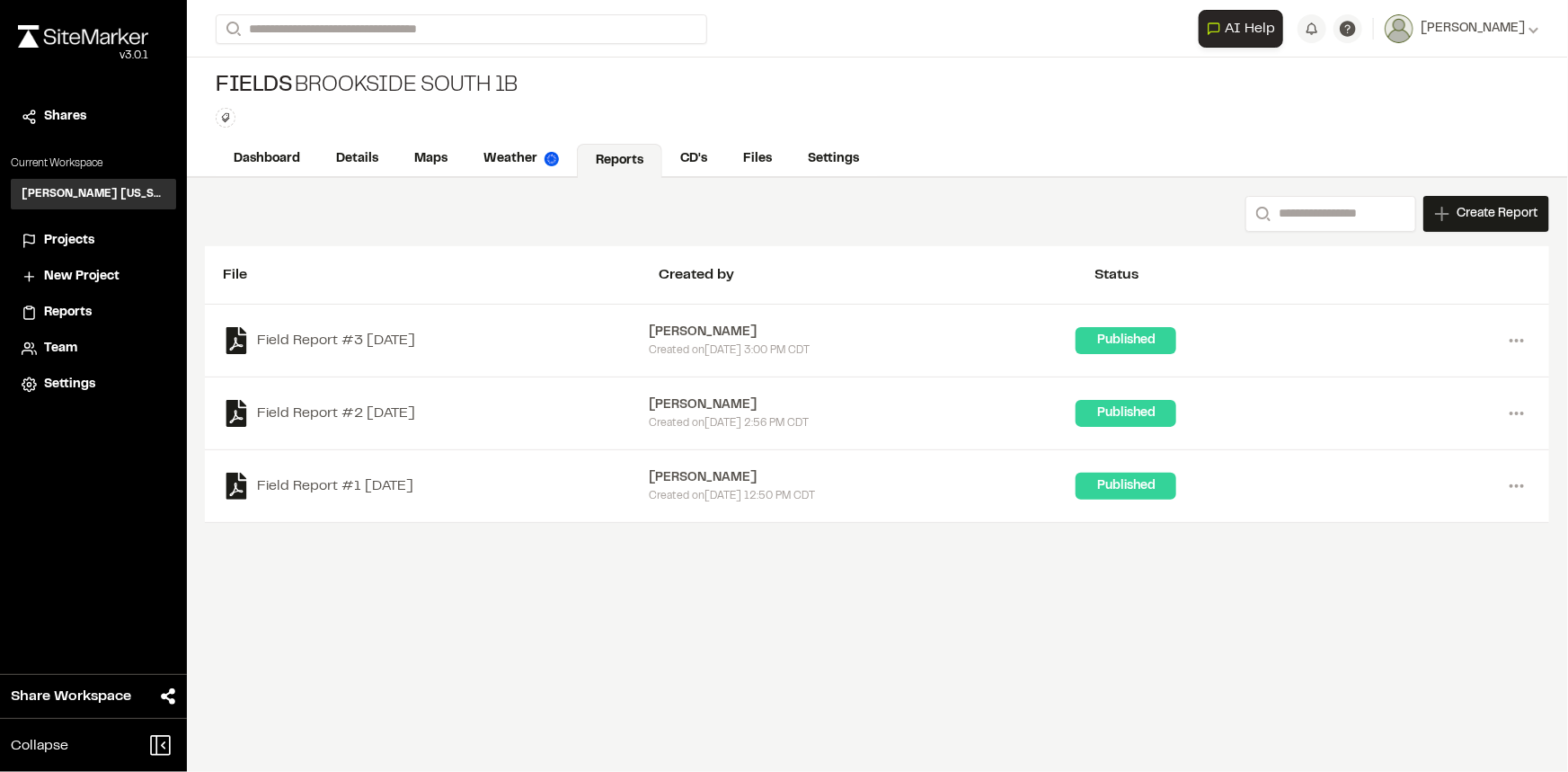
click at [632, 607] on div "Search Create Report New Report | Fields [GEOGRAPHIC_DATA] South 1B What type o…" at bounding box center [877, 475] width 1380 height 594
